Goal: Task Accomplishment & Management: Complete application form

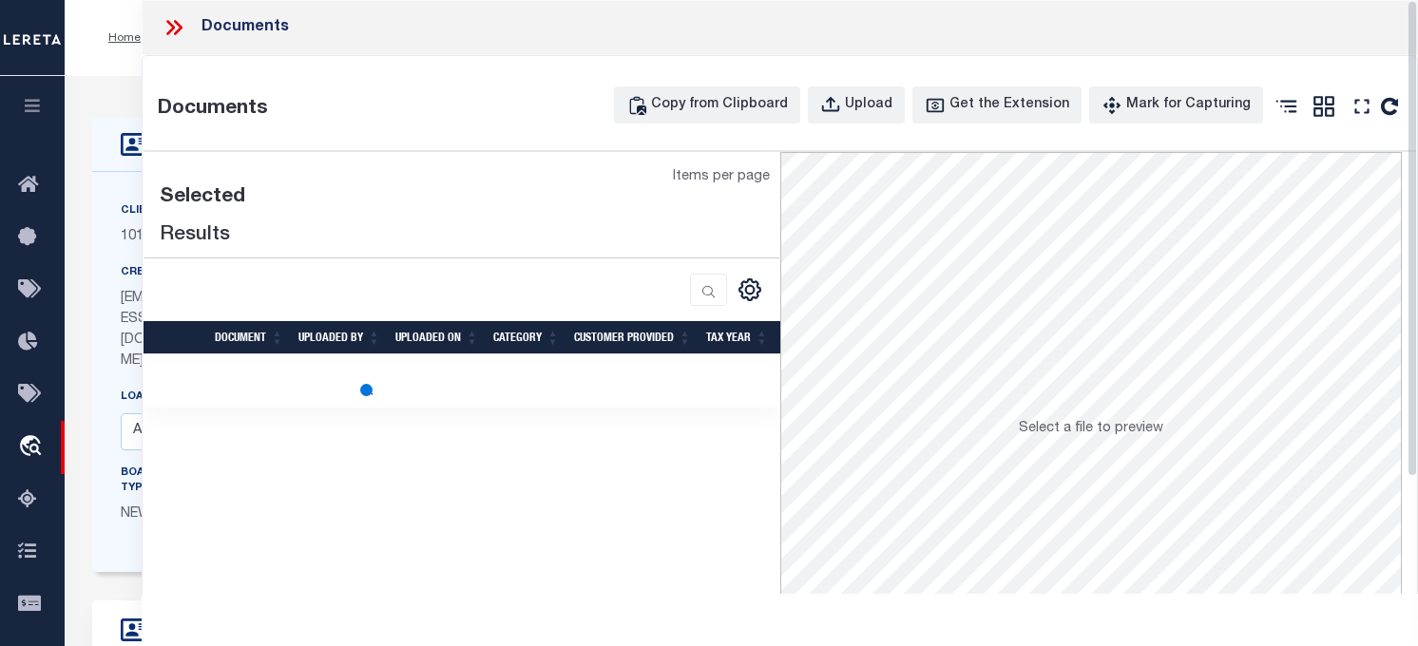
select select "7434"
select select "65"
select select "NonEscrow"
select select "Collin"
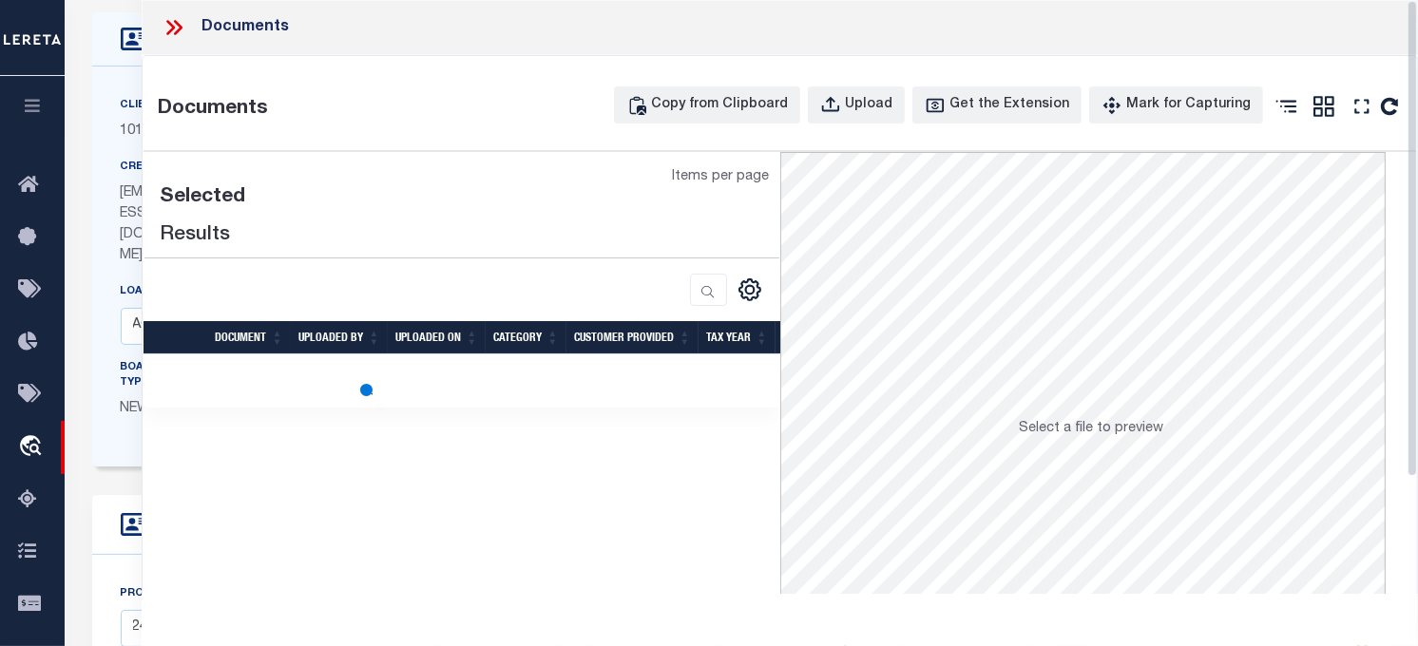
scroll to position [106, 0]
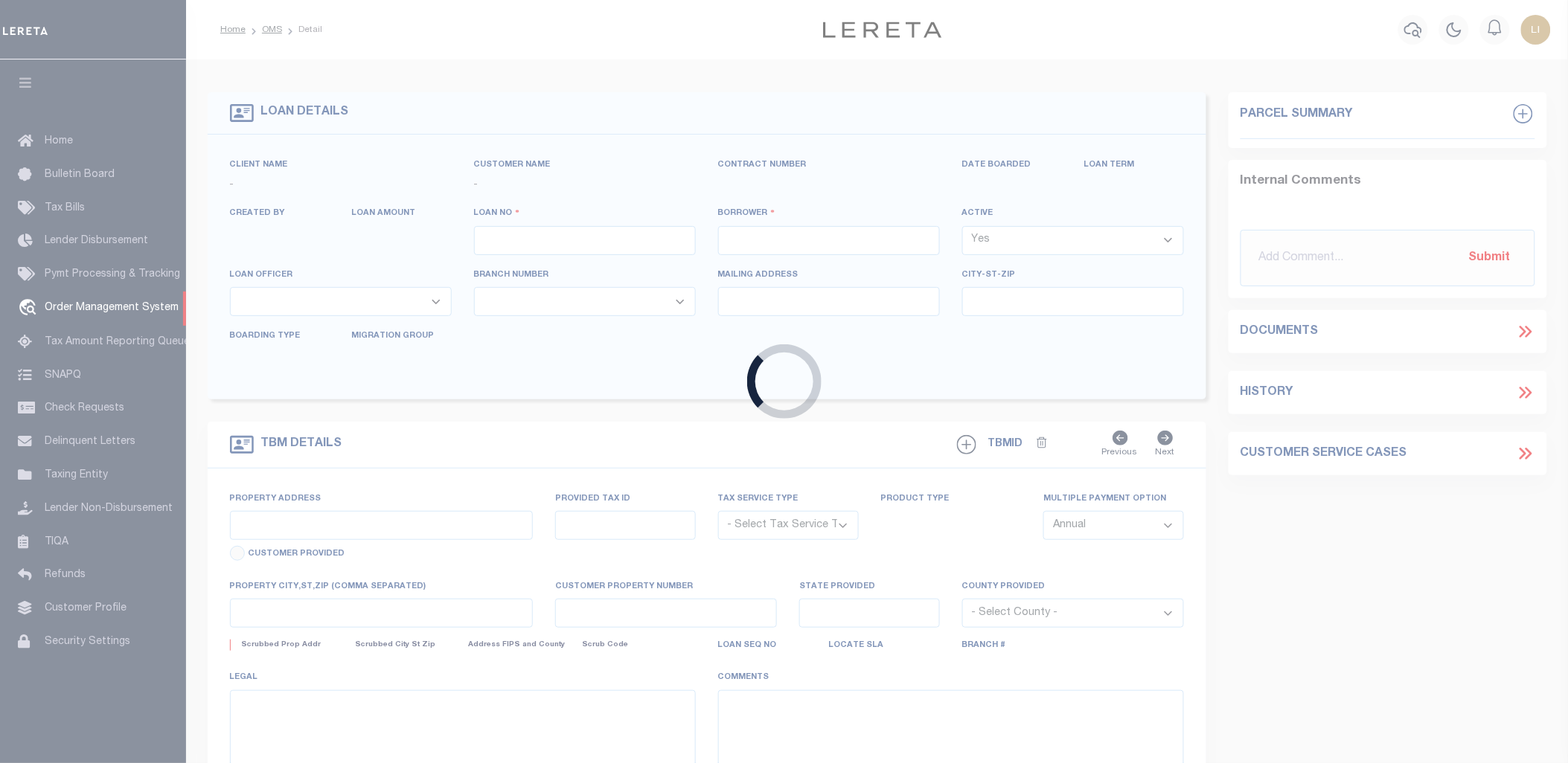
type input "300719858"
type input "TRADITION HOMES LLC"
select select
select select "NonEscrow"
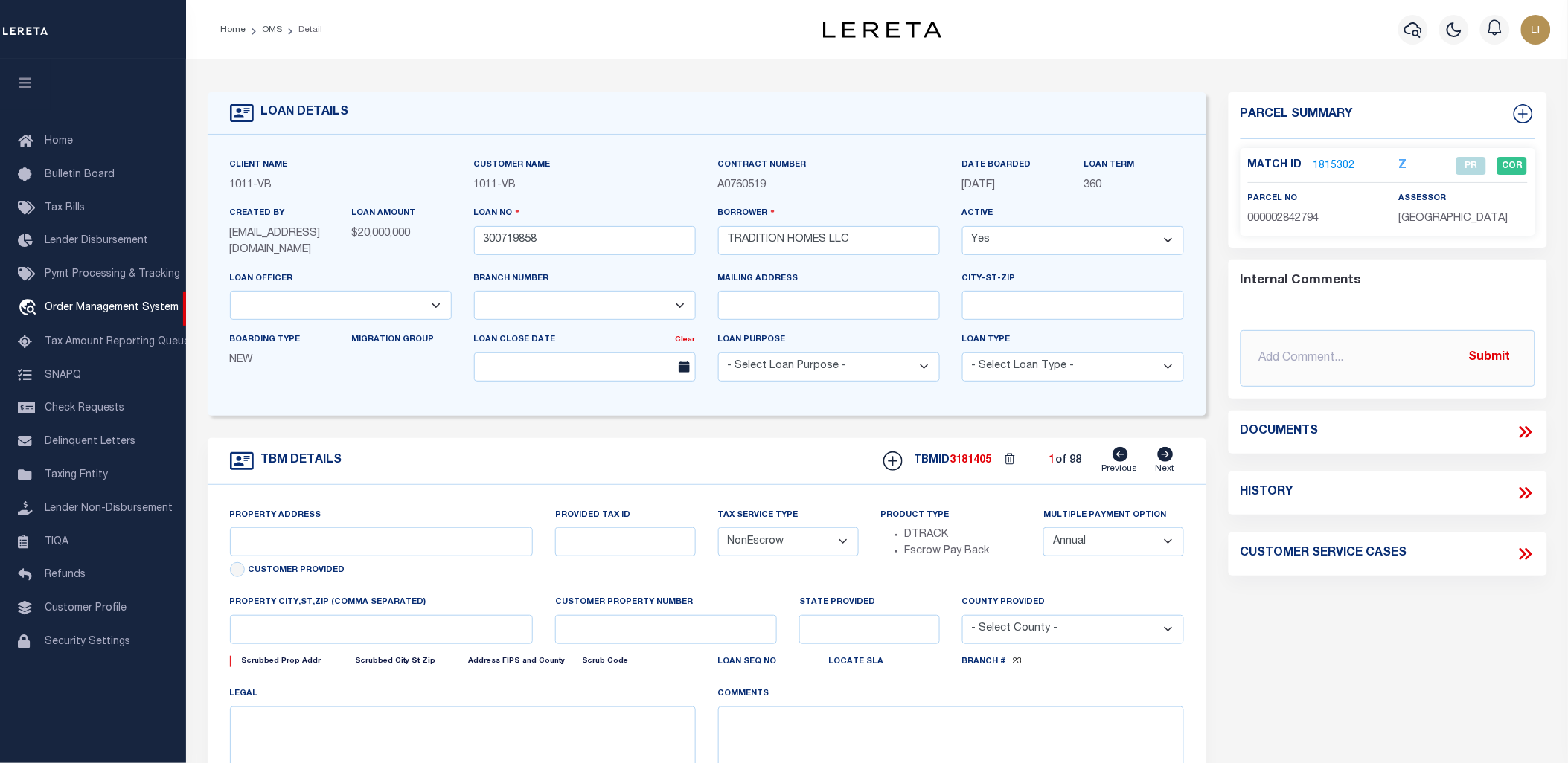
select select "65"
type input "2409 Excelsis Ct"
select select
type input "Celina [GEOGRAPHIC_DATA]"
type input "[GEOGRAPHIC_DATA]"
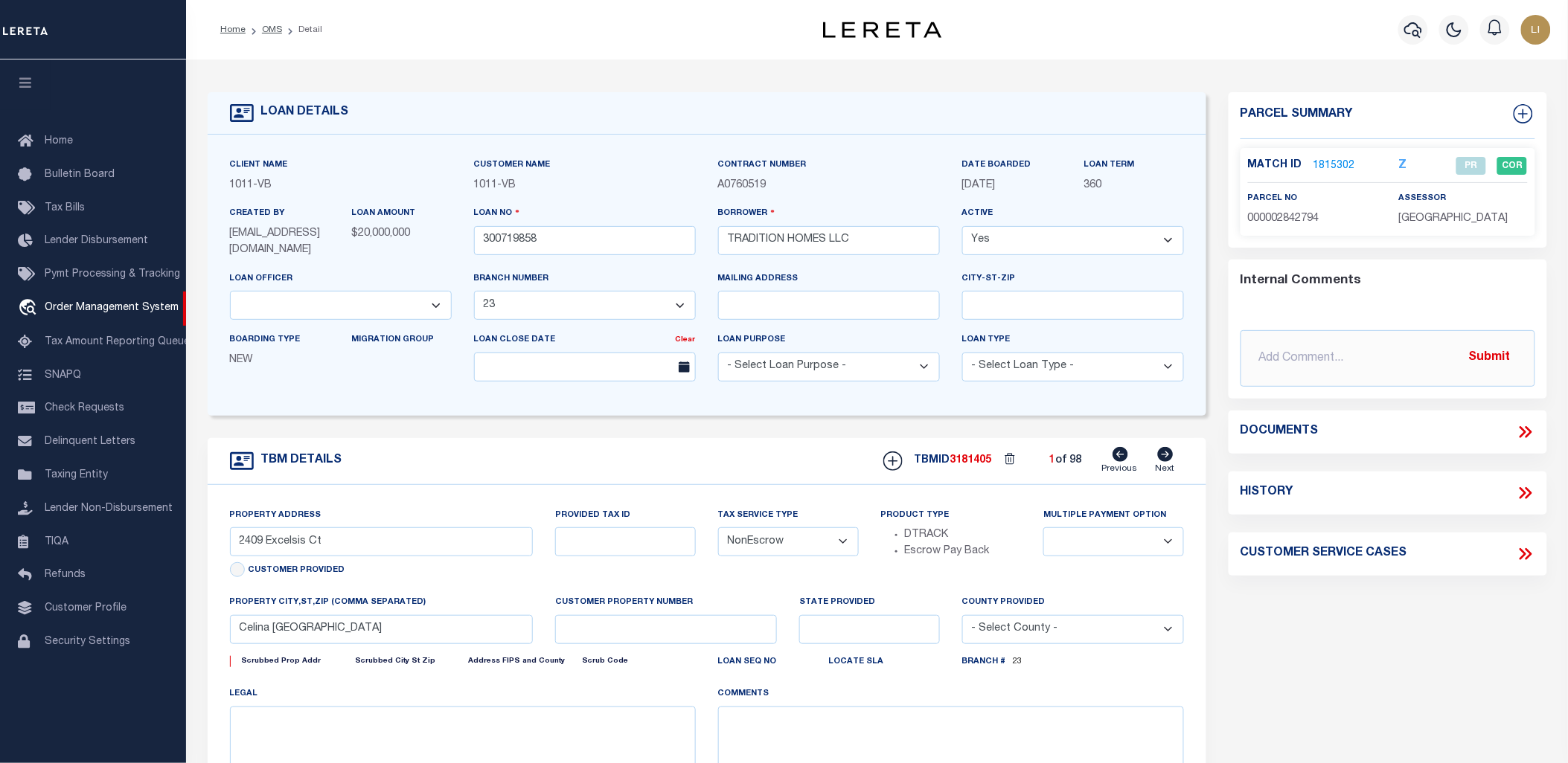
select select "Collin"
type textarea "CS: per [PERSON_NAME] change the loan officer to [PERSON_NAME] and officer to 9…"
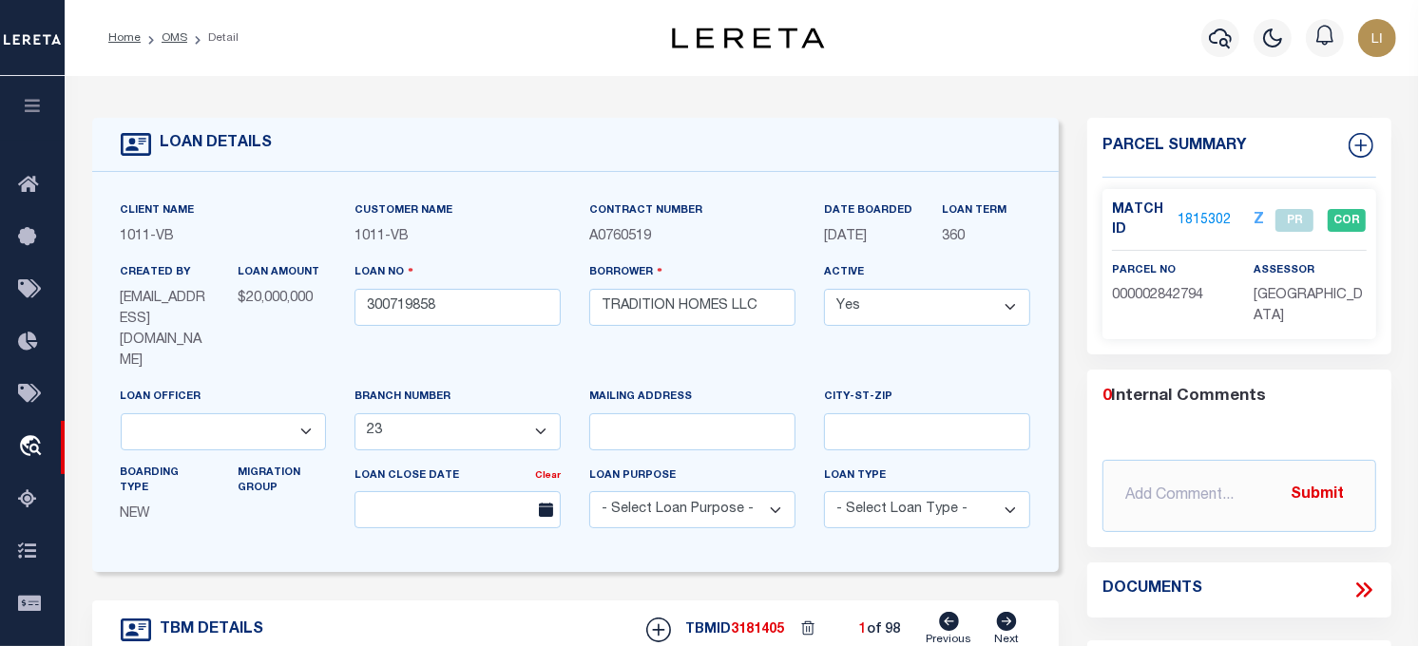
select select "7434"
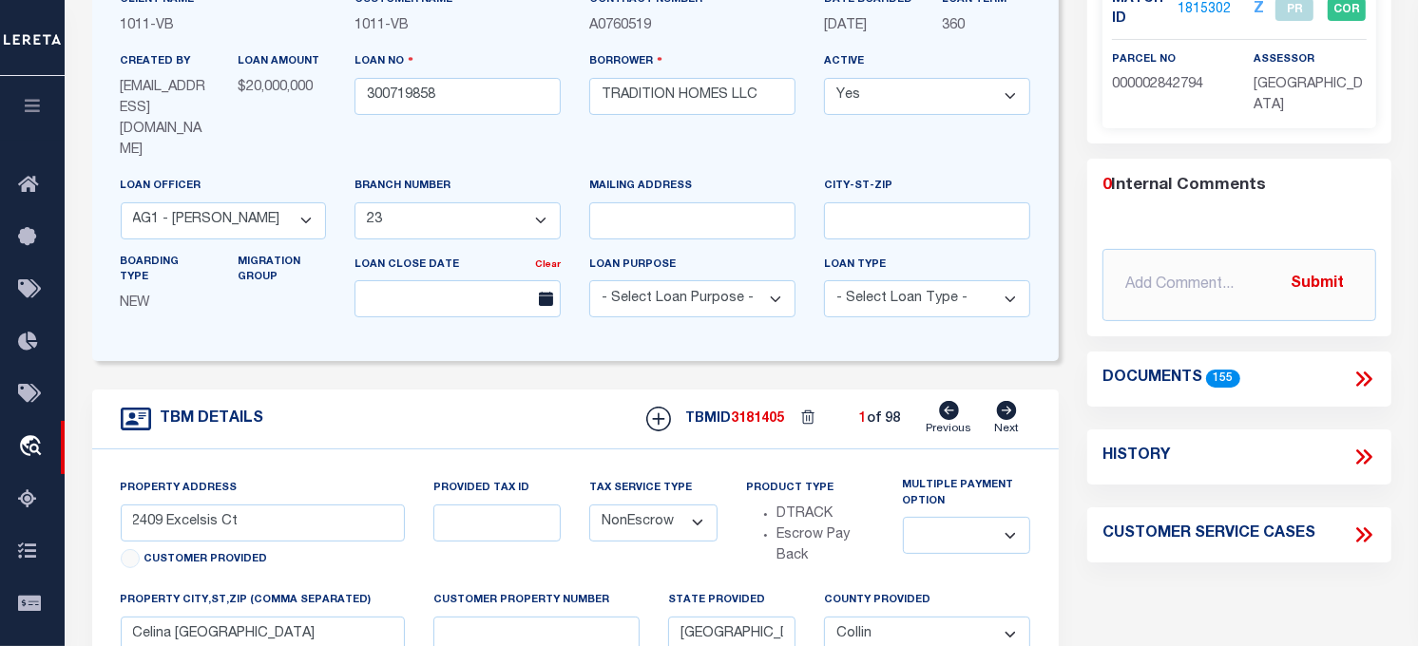
click at [1371, 367] on icon at bounding box center [1364, 379] width 25 height 25
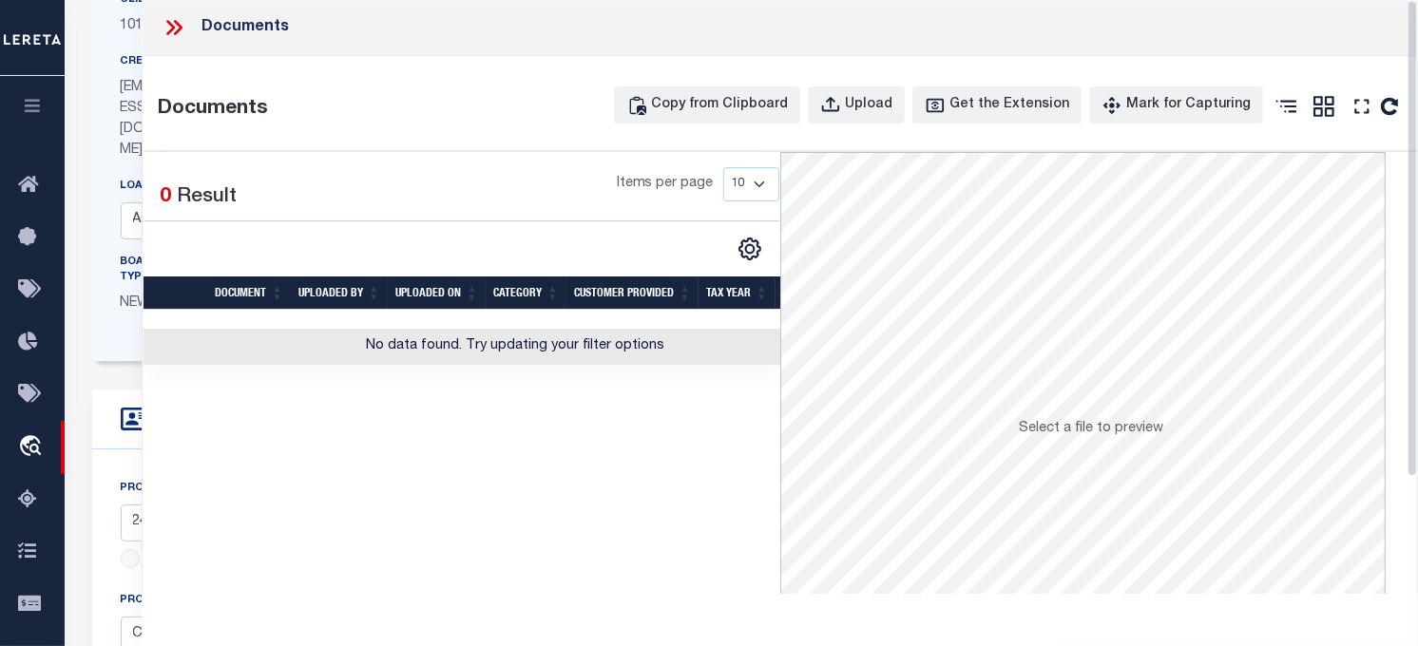
click at [735, 190] on select "10 25 50 100" at bounding box center [751, 184] width 56 height 34
select select "100"
click at [723, 167] on select "10 25 50 100" at bounding box center [751, 184] width 56 height 34
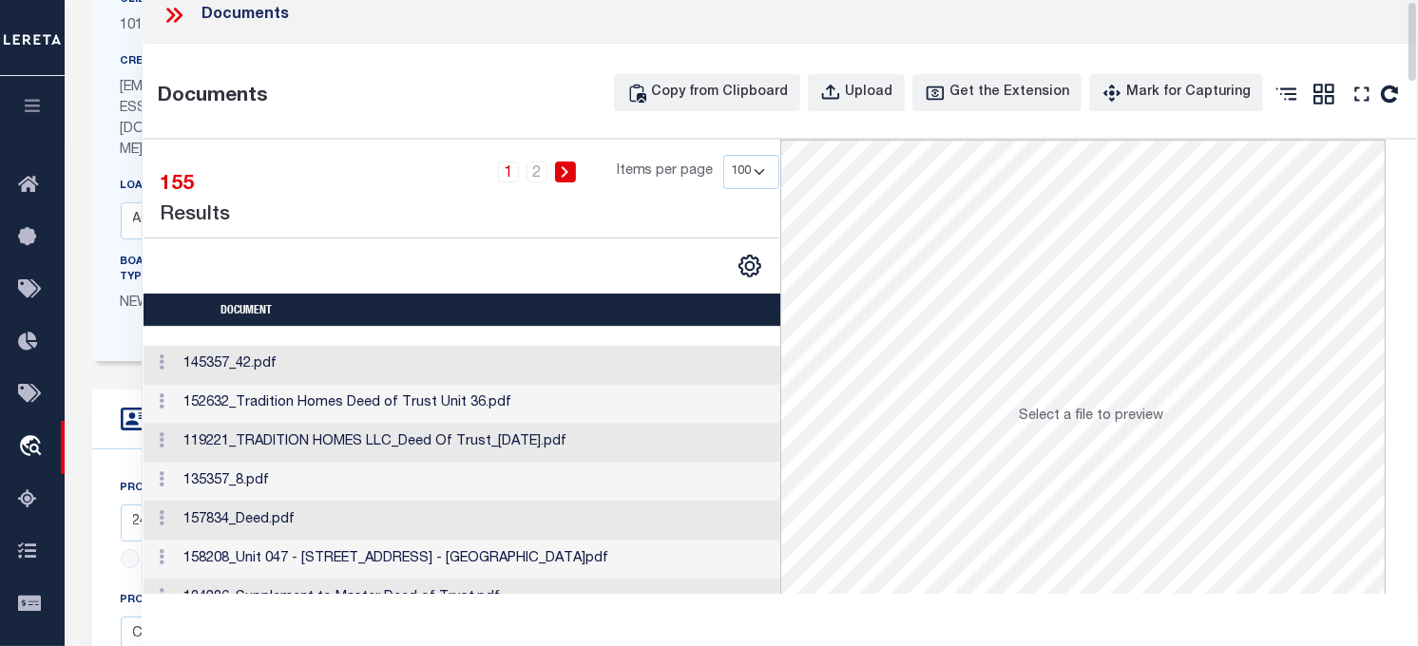
scroll to position [0, 0]
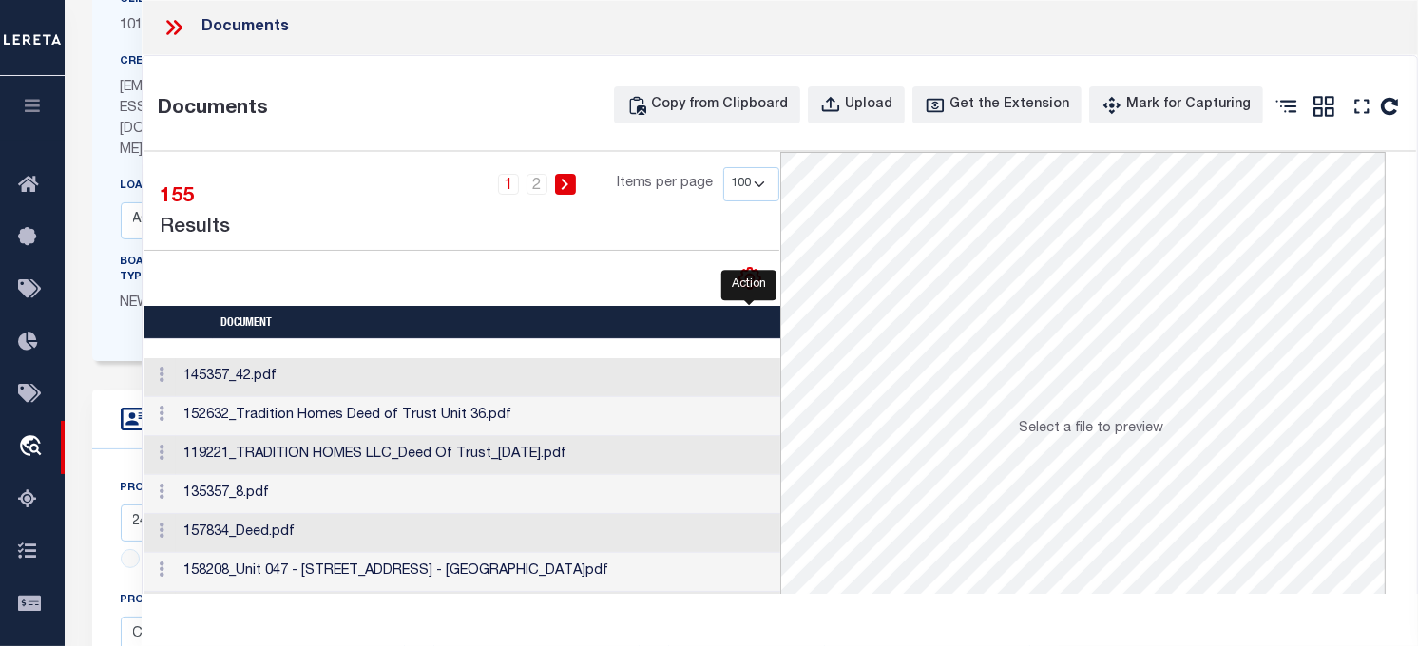
click at [753, 281] on icon "" at bounding box center [749, 279] width 9 height 9
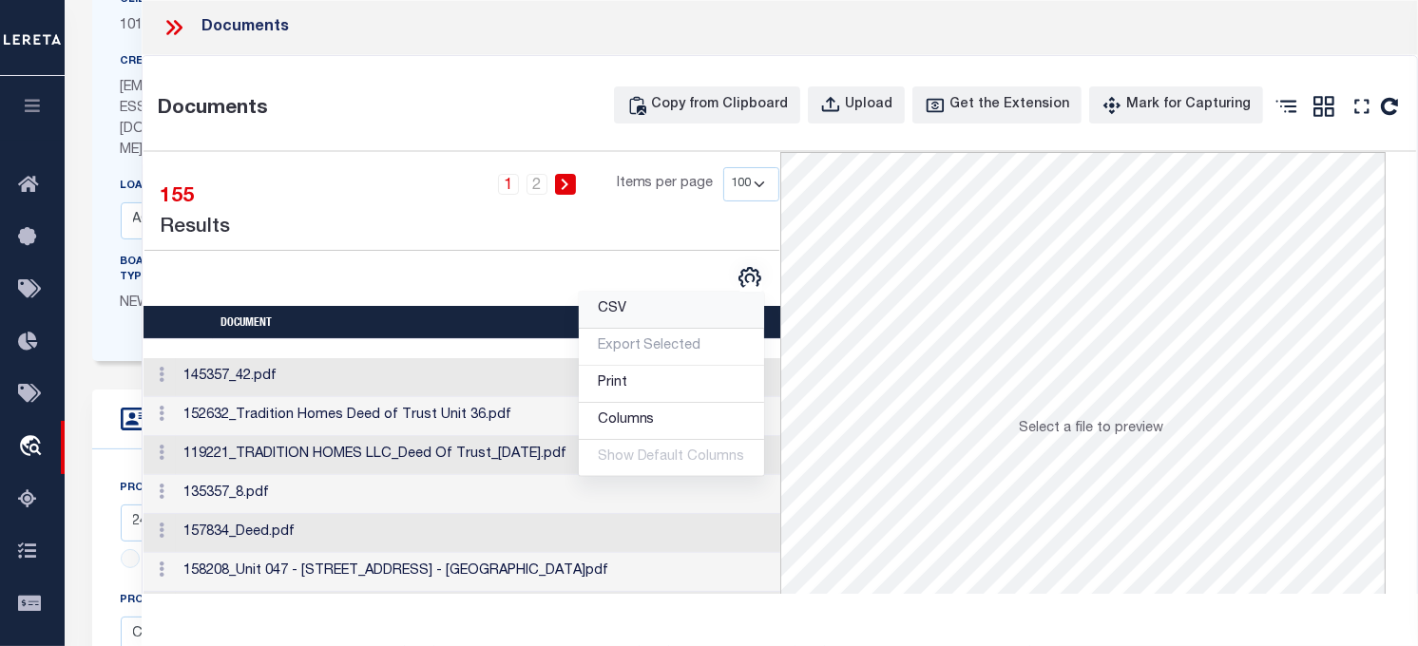
click at [697, 315] on link "CSV" at bounding box center [671, 310] width 185 height 37
